Goal: Transaction & Acquisition: Obtain resource

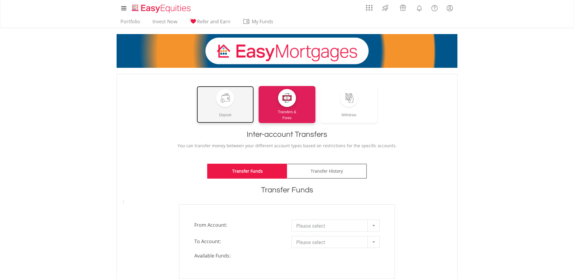
click at [217, 108] on div "Deposit" at bounding box center [225, 112] width 57 height 11
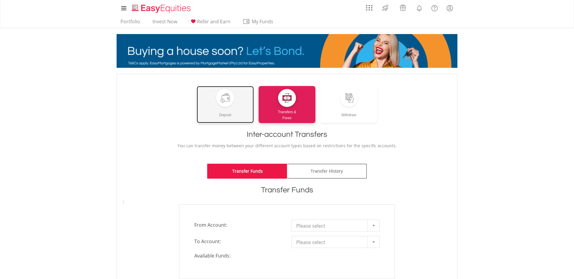
click at [226, 115] on div "Deposit" at bounding box center [225, 112] width 57 height 11
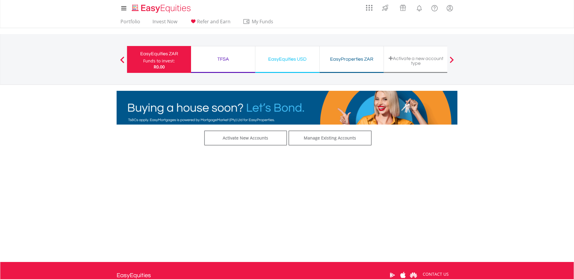
click at [406, 199] on div "Activate New Accounts Manage Existing Accounts Price is based on previous day's…" at bounding box center [287, 191] width 350 height 120
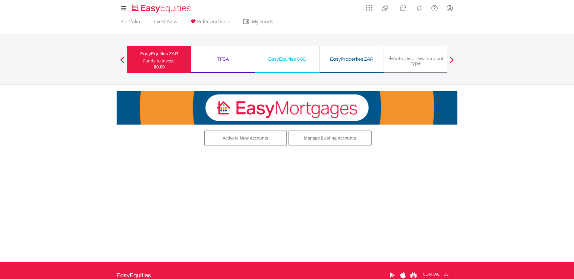
click at [224, 50] on div "TFSA Funds to invest: R0.00" at bounding box center [223, 59] width 64 height 27
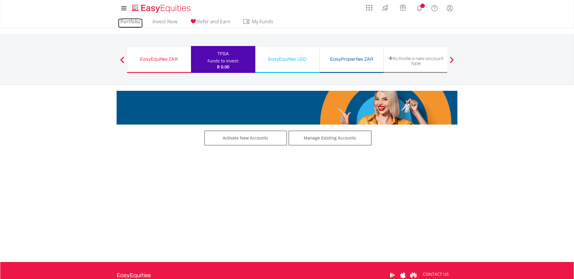
click at [131, 23] on link "Portfolio" at bounding box center [130, 23] width 25 height 9
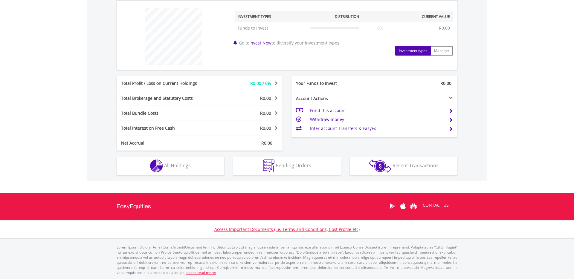
scroll to position [224, 0]
click at [327, 111] on td "Fund this account" at bounding box center [377, 110] width 134 height 9
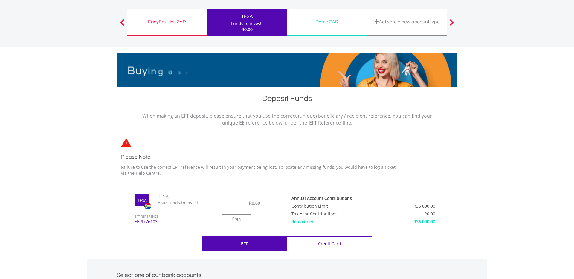
scroll to position [77, 0]
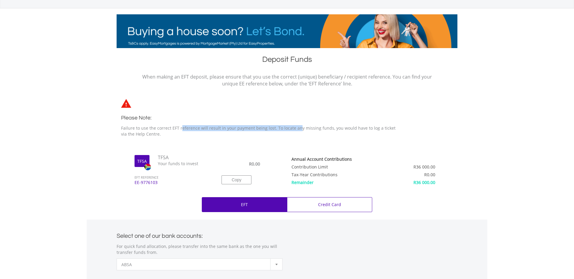
drag, startPoint x: 133, startPoint y: 130, endPoint x: 251, endPoint y: 130, distance: 117.5
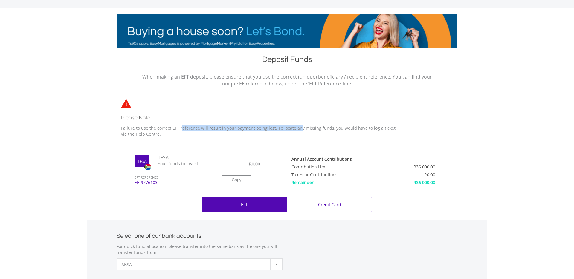
click at [251, 130] on p "Failure to use the correct EFT reference will result in your payment being lost…" at bounding box center [261, 131] width 281 height 12
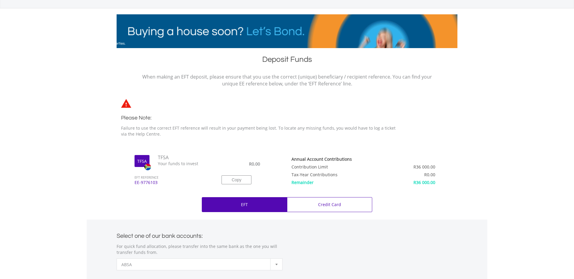
click at [251, 130] on p "Failure to use the correct EFT reference will result in your payment being lost…" at bounding box center [261, 131] width 281 height 12
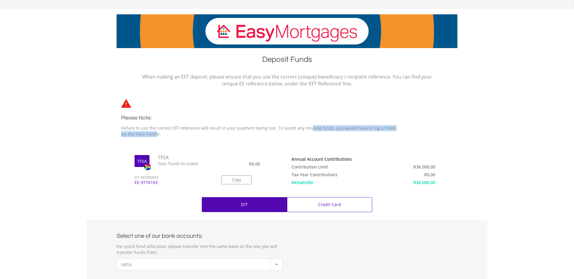
drag, startPoint x: 259, startPoint y: 127, endPoint x: 376, endPoint y: 129, distance: 117.3
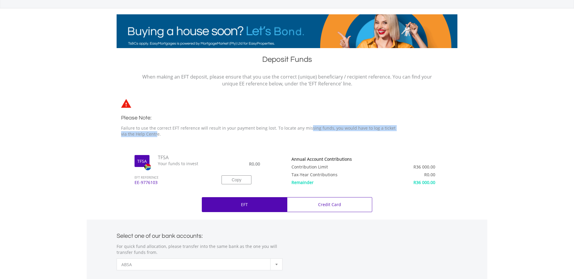
click at [376, 129] on p "Failure to use the correct EFT reference will result in your payment being lost…" at bounding box center [261, 131] width 281 height 12
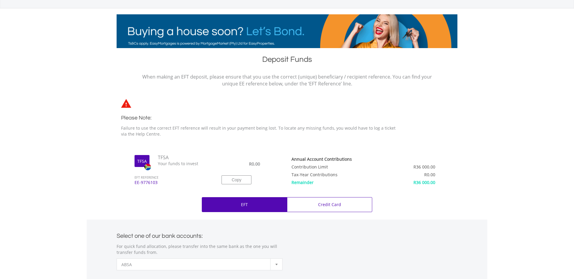
click at [504, 150] on body "My Investments Invest Now New Listings Sell My Recurring Investments Pending Or…" at bounding box center [287, 240] width 574 height 635
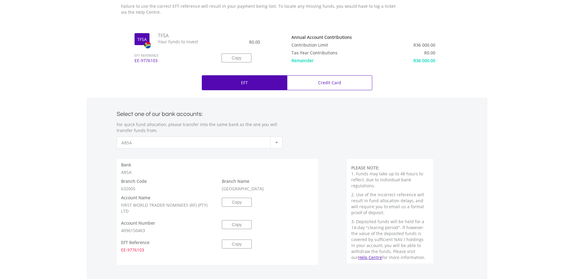
scroll to position [204, 0]
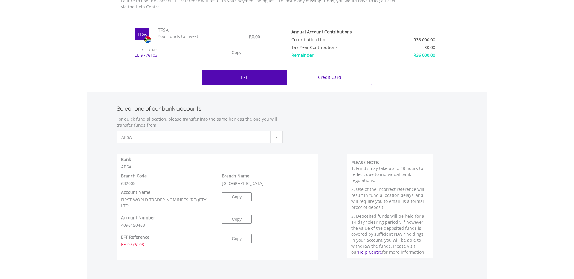
click at [276, 139] on div at bounding box center [276, 137] width 12 height 11
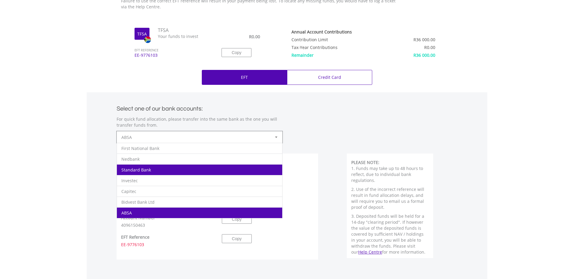
click at [169, 172] on li "Standard Bank" at bounding box center [199, 169] width 165 height 11
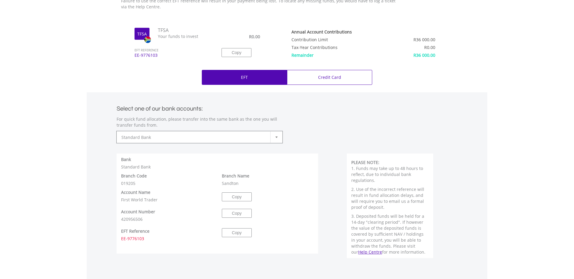
click at [131, 174] on label "Branch Code" at bounding box center [134, 176] width 26 height 6
click at [93, 182] on div "**********" at bounding box center [287, 180] width 401 height 176
click at [133, 181] on div "Branch Code 019205" at bounding box center [167, 179] width 101 height 13
click at [156, 182] on div "Branch Code 019205" at bounding box center [167, 179] width 101 height 13
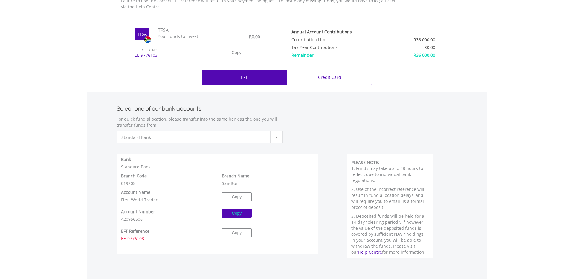
click at [225, 215] on button "Copy" at bounding box center [237, 213] width 30 height 9
click at [243, 236] on button "Copy" at bounding box center [237, 232] width 30 height 9
